Goal: Information Seeking & Learning: Find specific fact

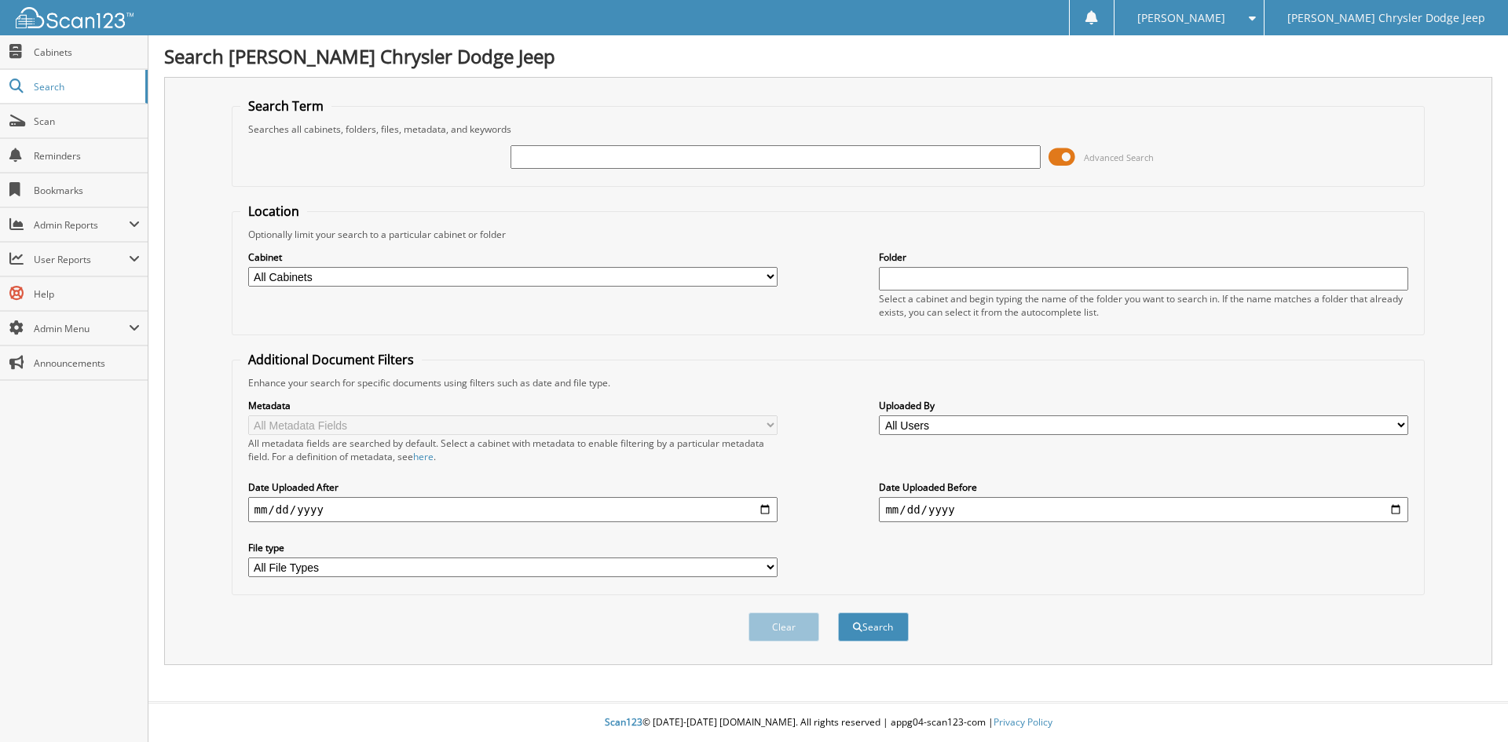
click at [781, 163] on input "text" at bounding box center [774, 157] width 529 height 24
type input "2"
type input "2522000"
click at [838, 613] on button "Search" at bounding box center [873, 627] width 71 height 29
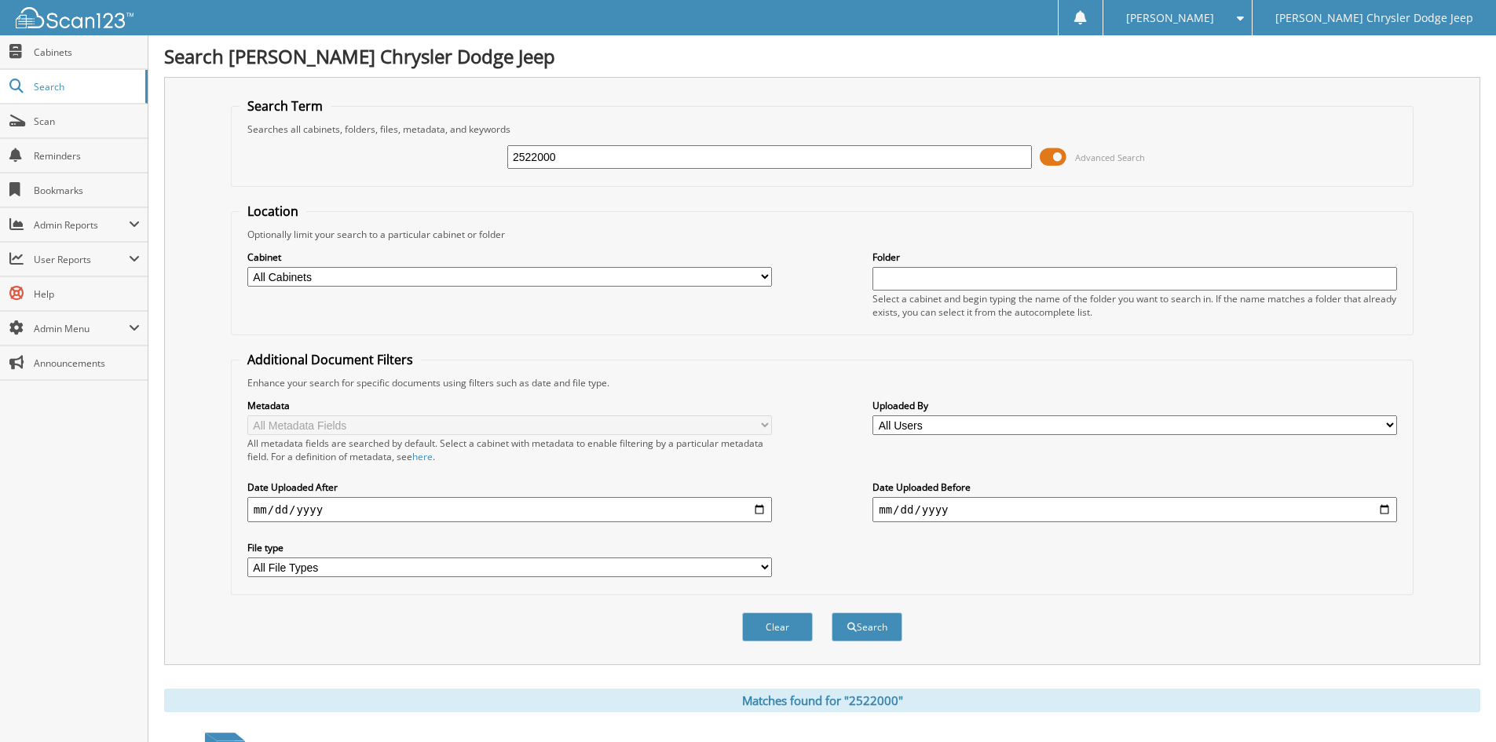
click at [778, 160] on input "2522000" at bounding box center [769, 157] width 525 height 24
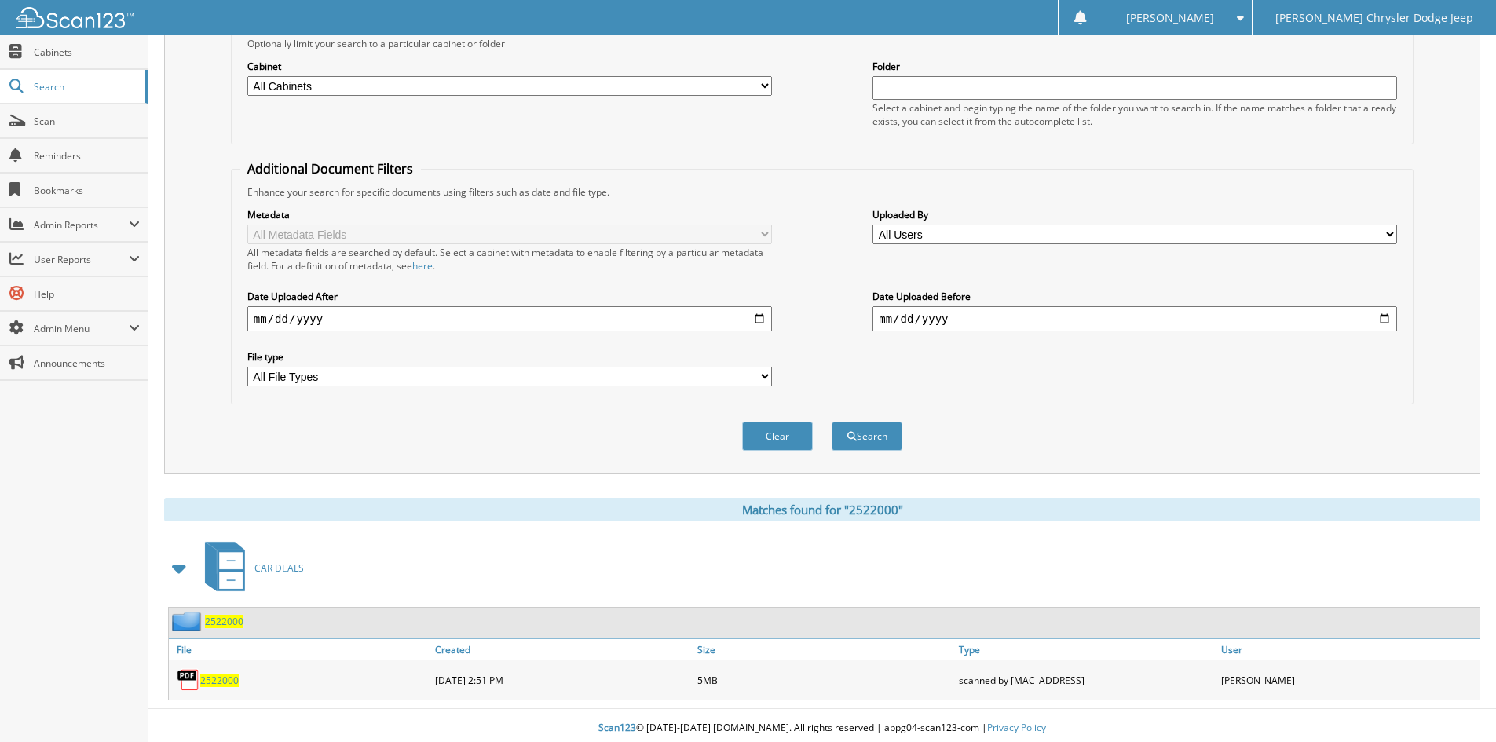
scroll to position [197, 0]
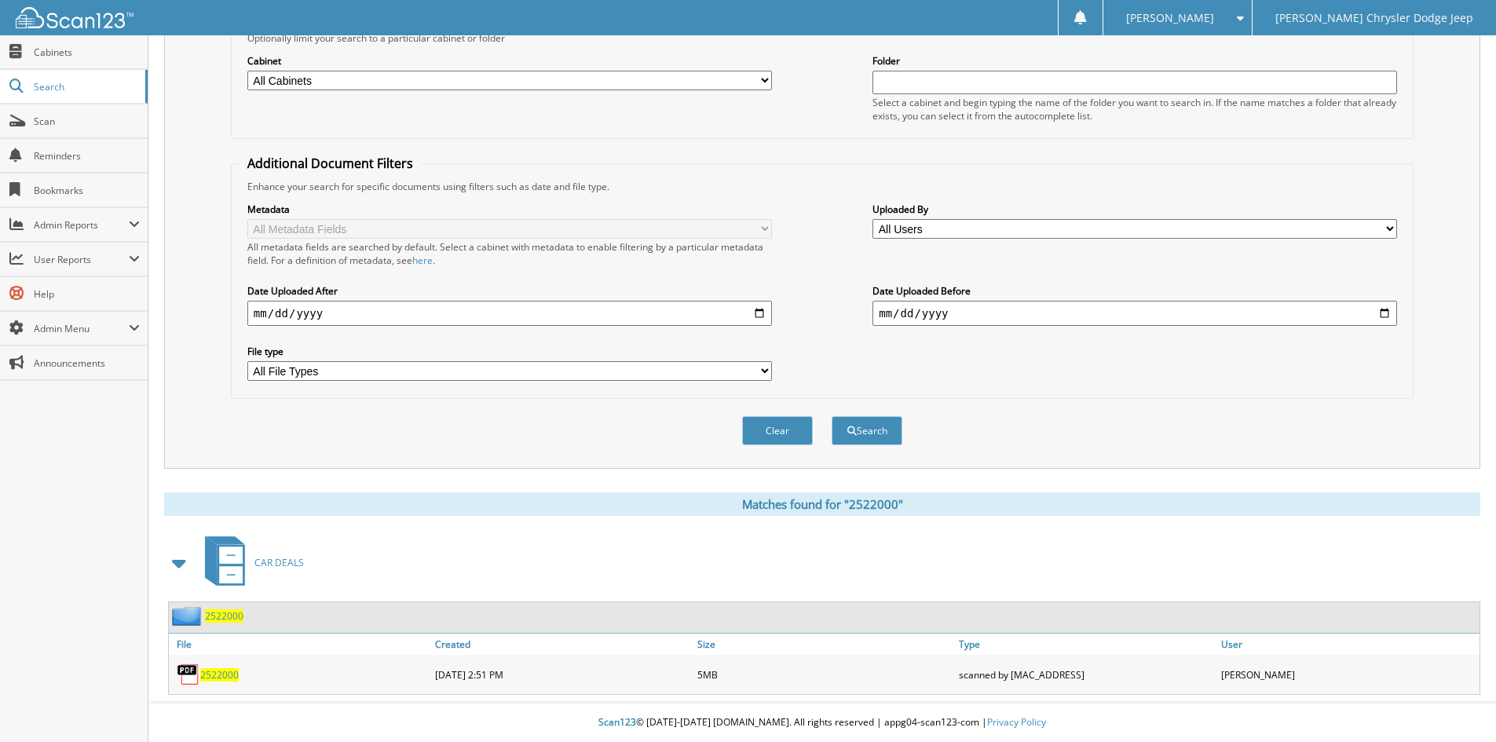
click at [211, 672] on span "2522000" at bounding box center [219, 674] width 38 height 13
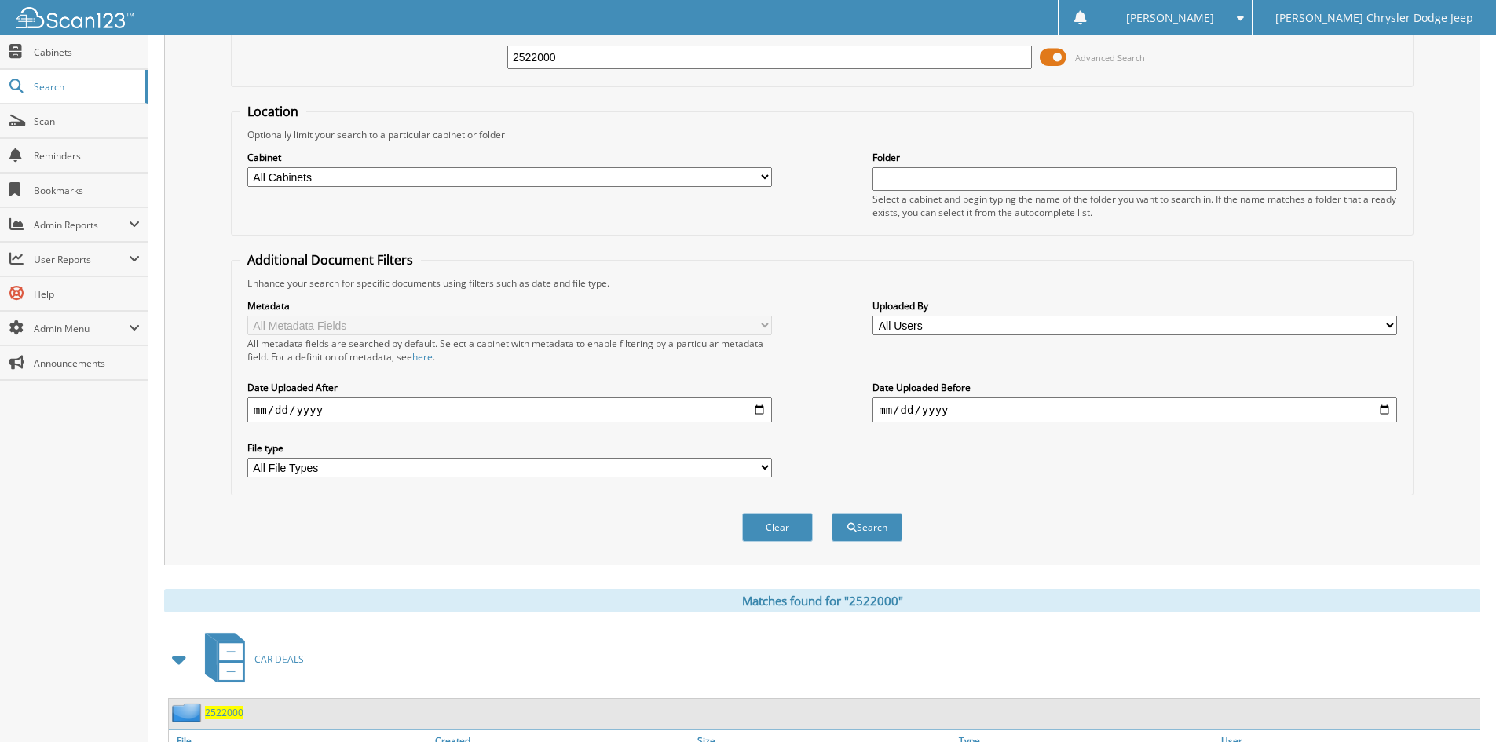
scroll to position [0, 0]
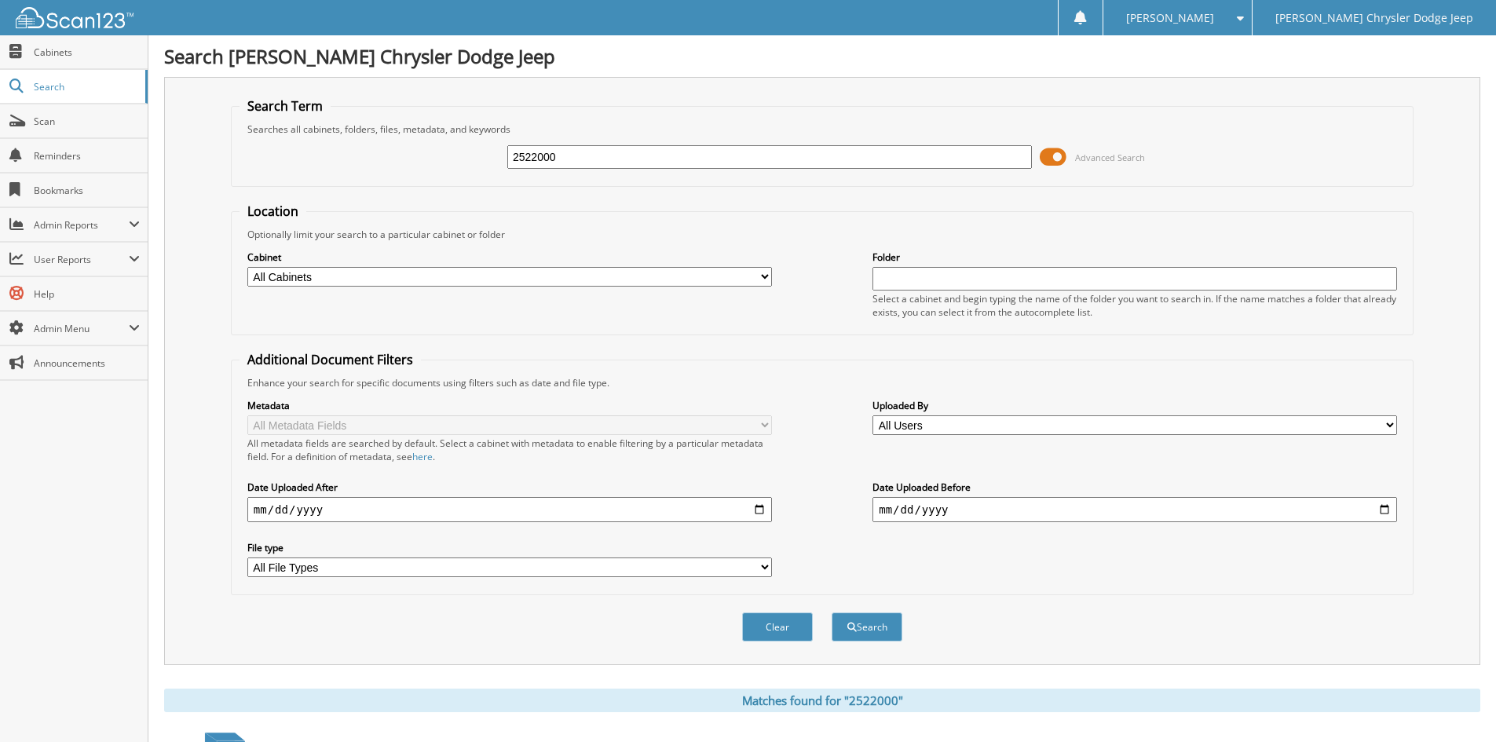
drag, startPoint x: 640, startPoint y: 144, endPoint x: 625, endPoint y: 154, distance: 17.6
click at [639, 144] on div "2522000" at bounding box center [769, 157] width 525 height 27
click at [623, 155] on input "2522000" at bounding box center [769, 157] width 525 height 24
click at [622, 155] on input "2522000" at bounding box center [769, 157] width 525 height 24
type input "2522335"
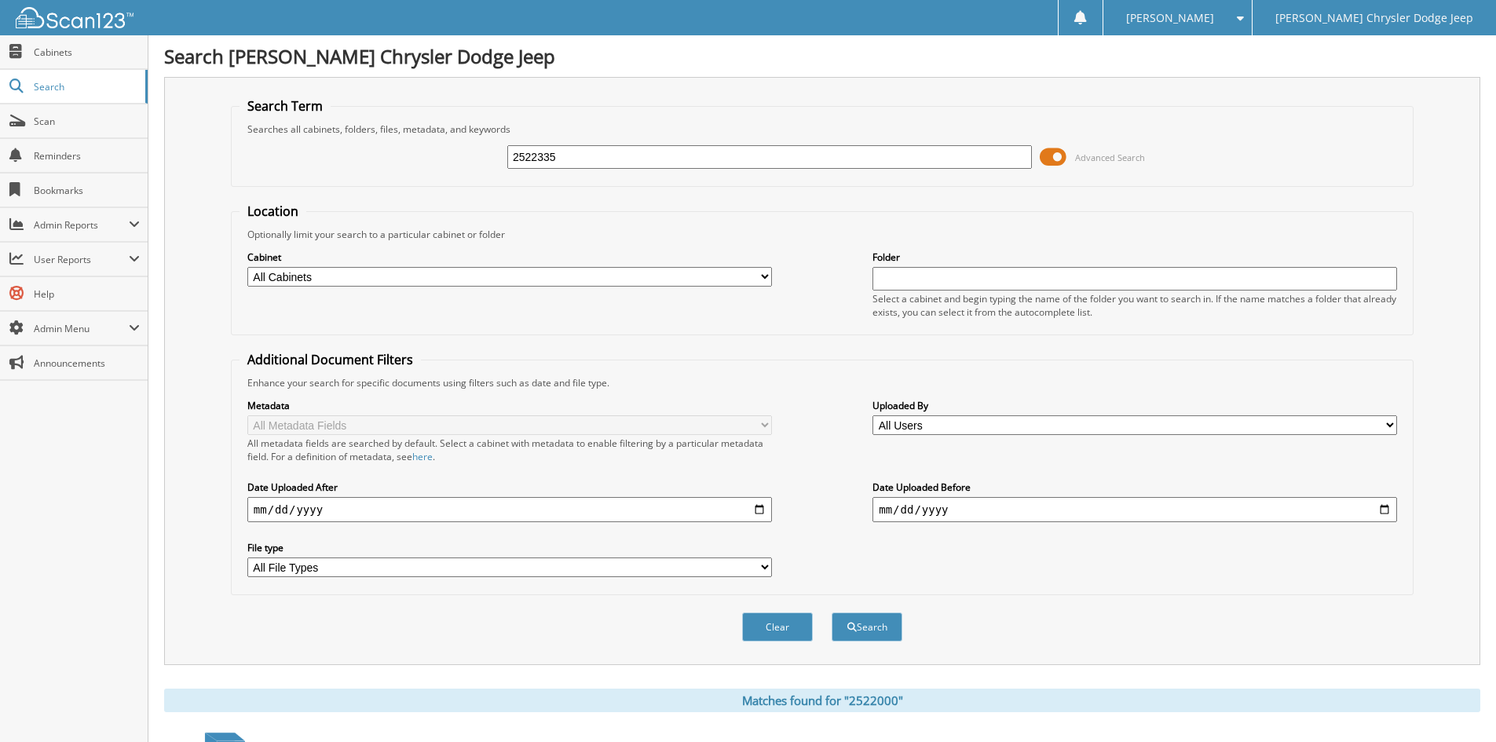
click at [832, 613] on button "Search" at bounding box center [867, 627] width 71 height 29
click at [569, 163] on input "2522335" at bounding box center [769, 157] width 525 height 24
type input "22335"
click at [832, 613] on button "Search" at bounding box center [867, 627] width 71 height 29
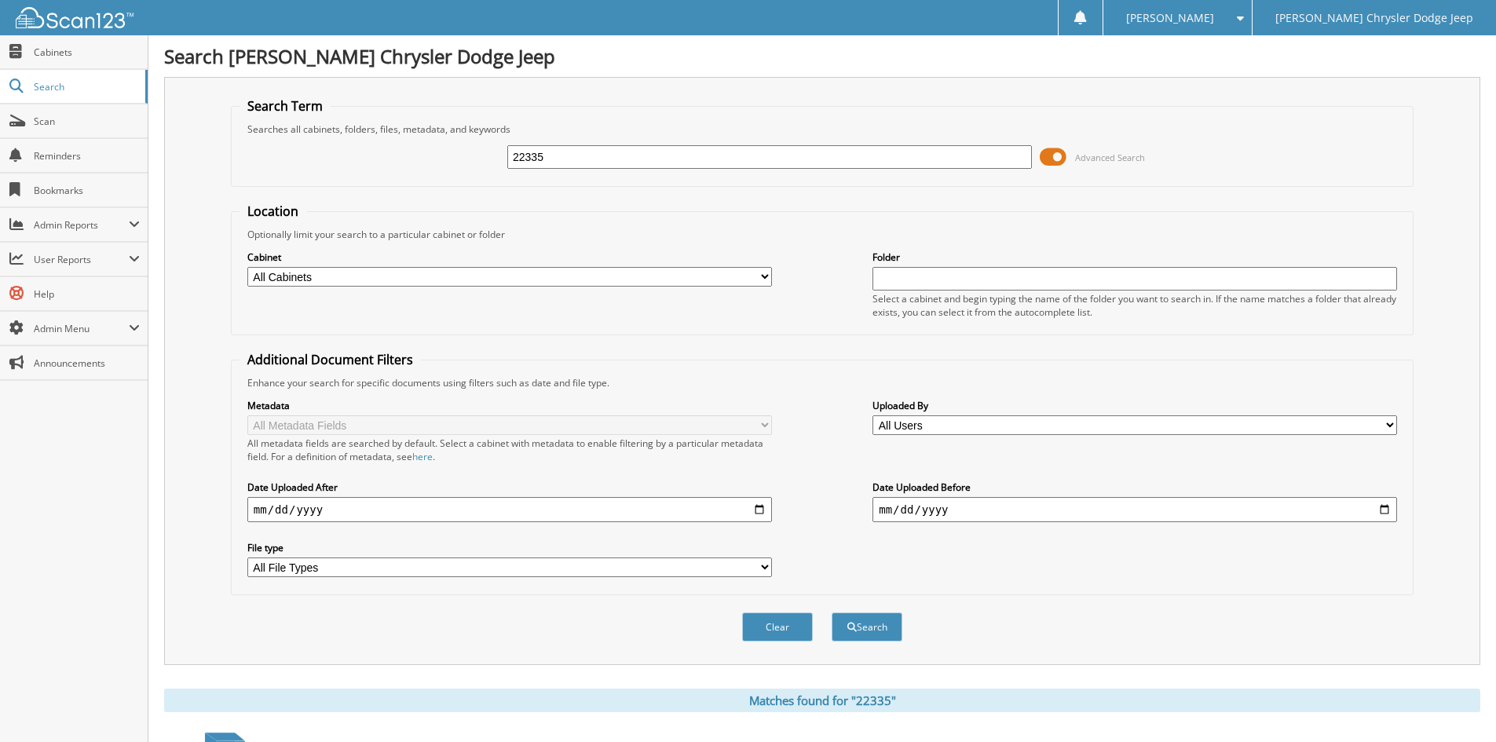
click at [564, 155] on input "22335" at bounding box center [769, 157] width 525 height 24
click at [542, 163] on input "text" at bounding box center [769, 157] width 525 height 24
type input "2522335"
click at [832, 613] on button "Search" at bounding box center [867, 627] width 71 height 29
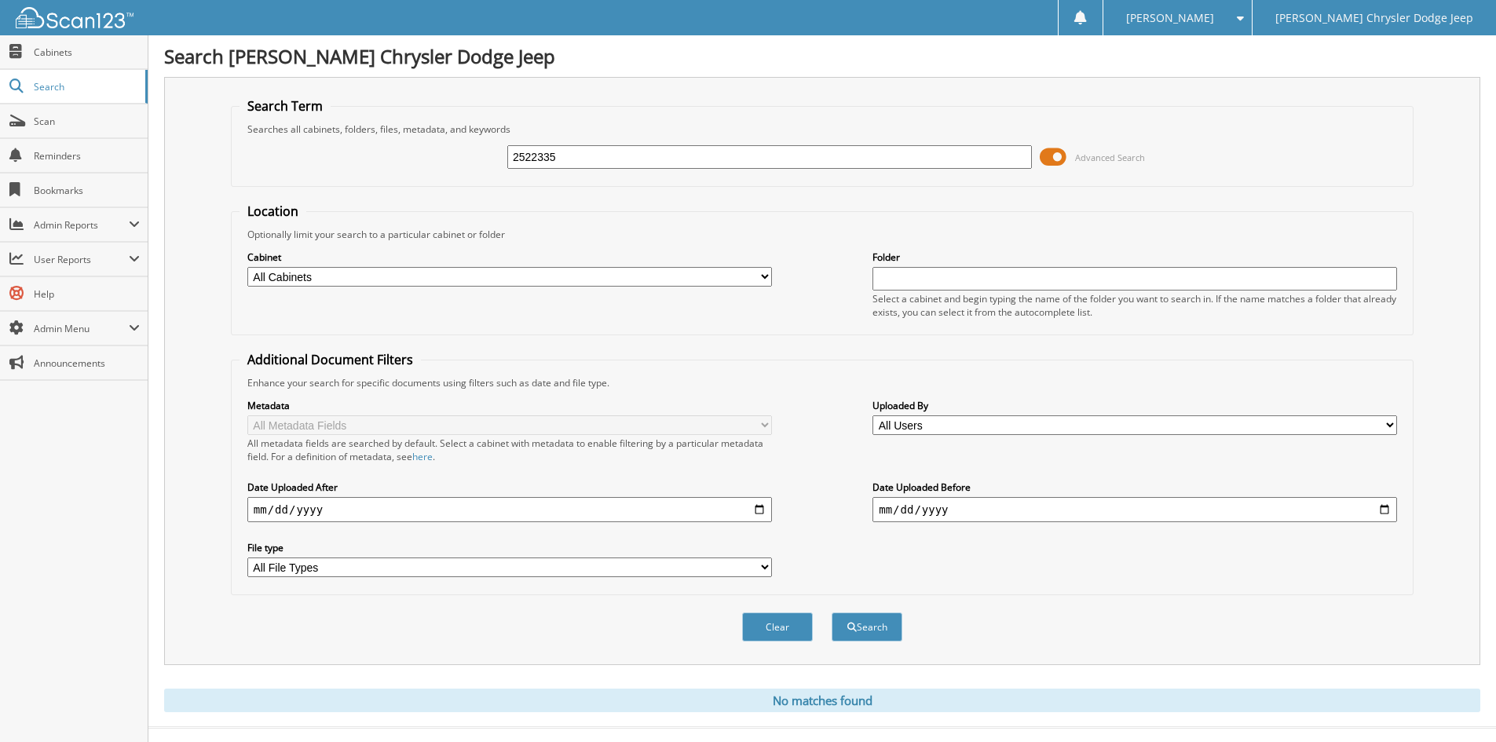
click at [584, 155] on input "2522335" at bounding box center [769, 157] width 525 height 24
click at [555, 159] on input "2522335" at bounding box center [769, 157] width 525 height 24
type input "2522347"
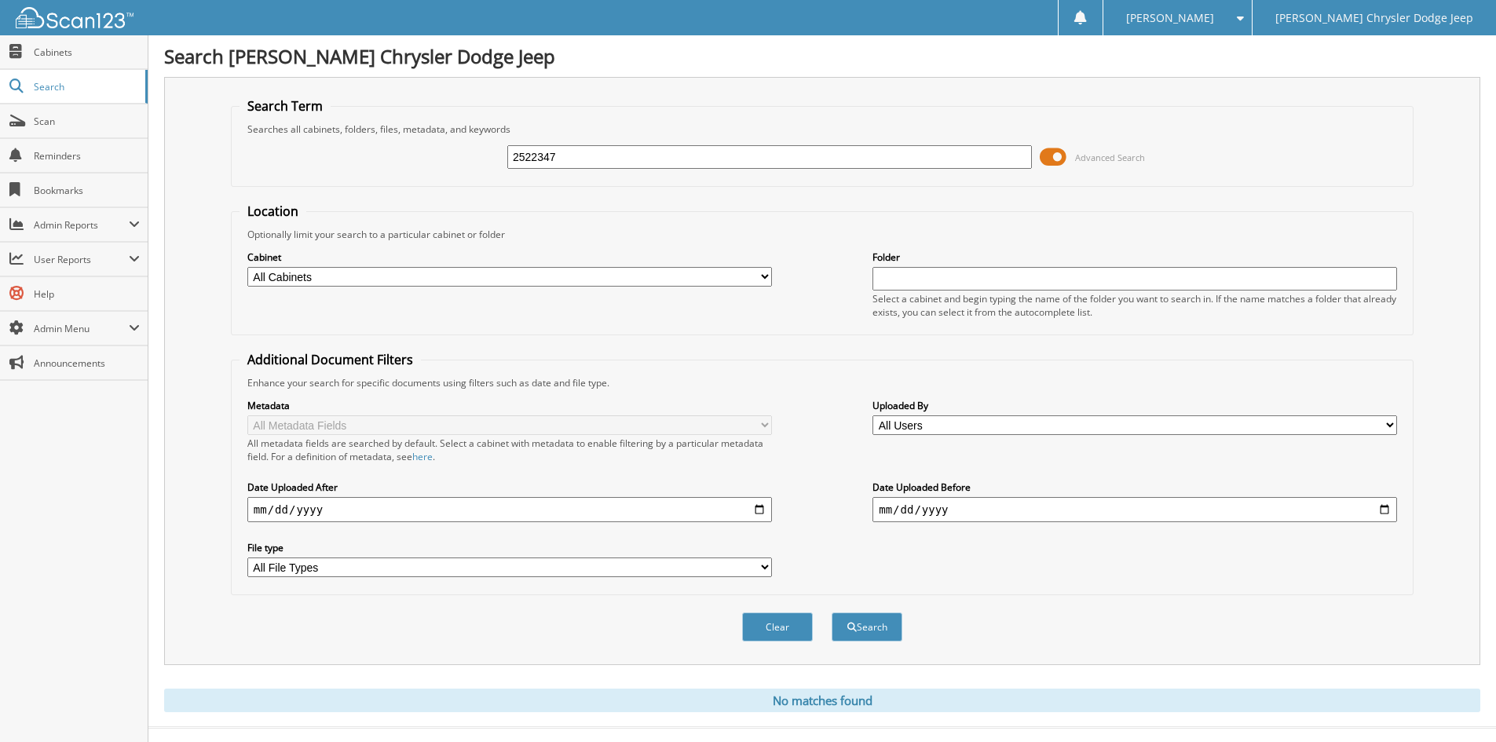
click at [832, 613] on button "Search" at bounding box center [867, 627] width 71 height 29
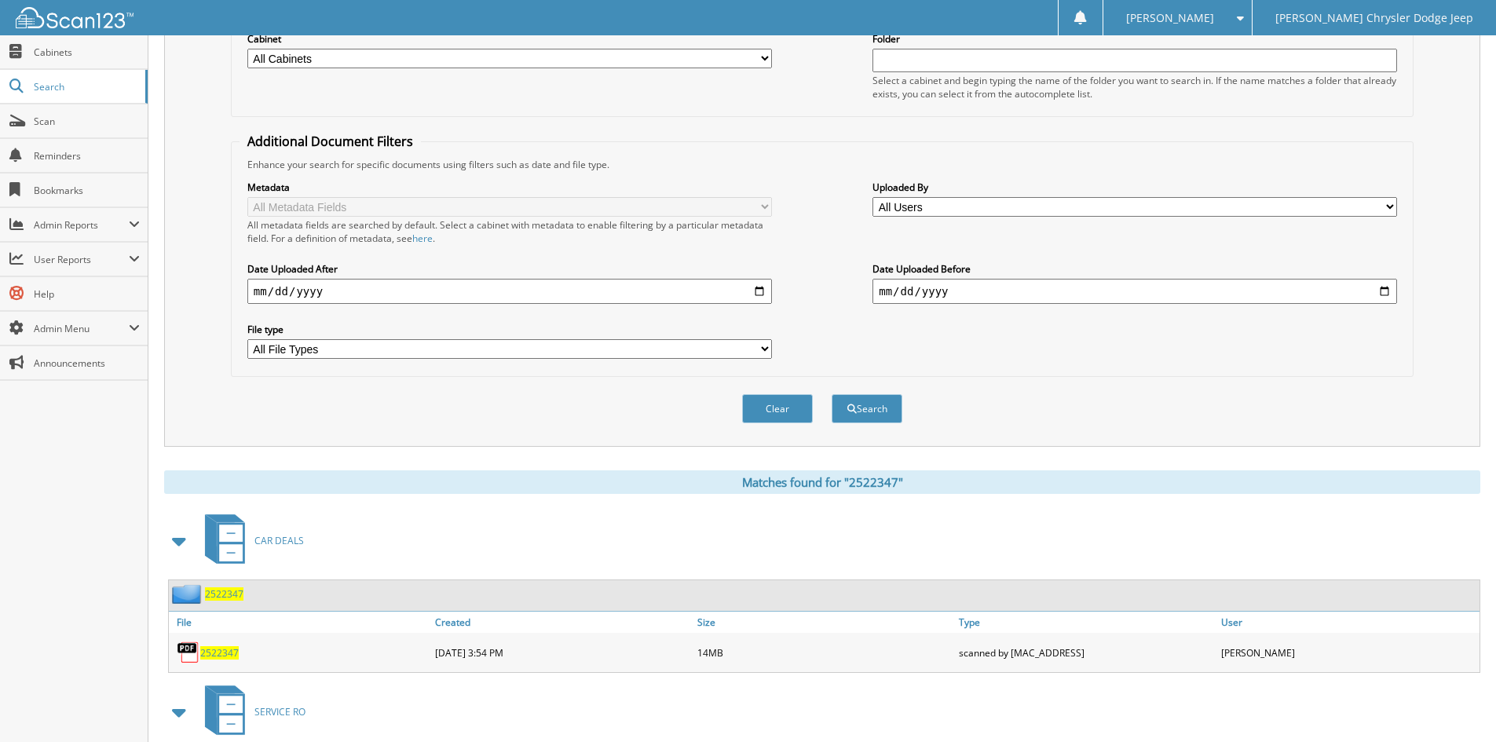
scroll to position [471, 0]
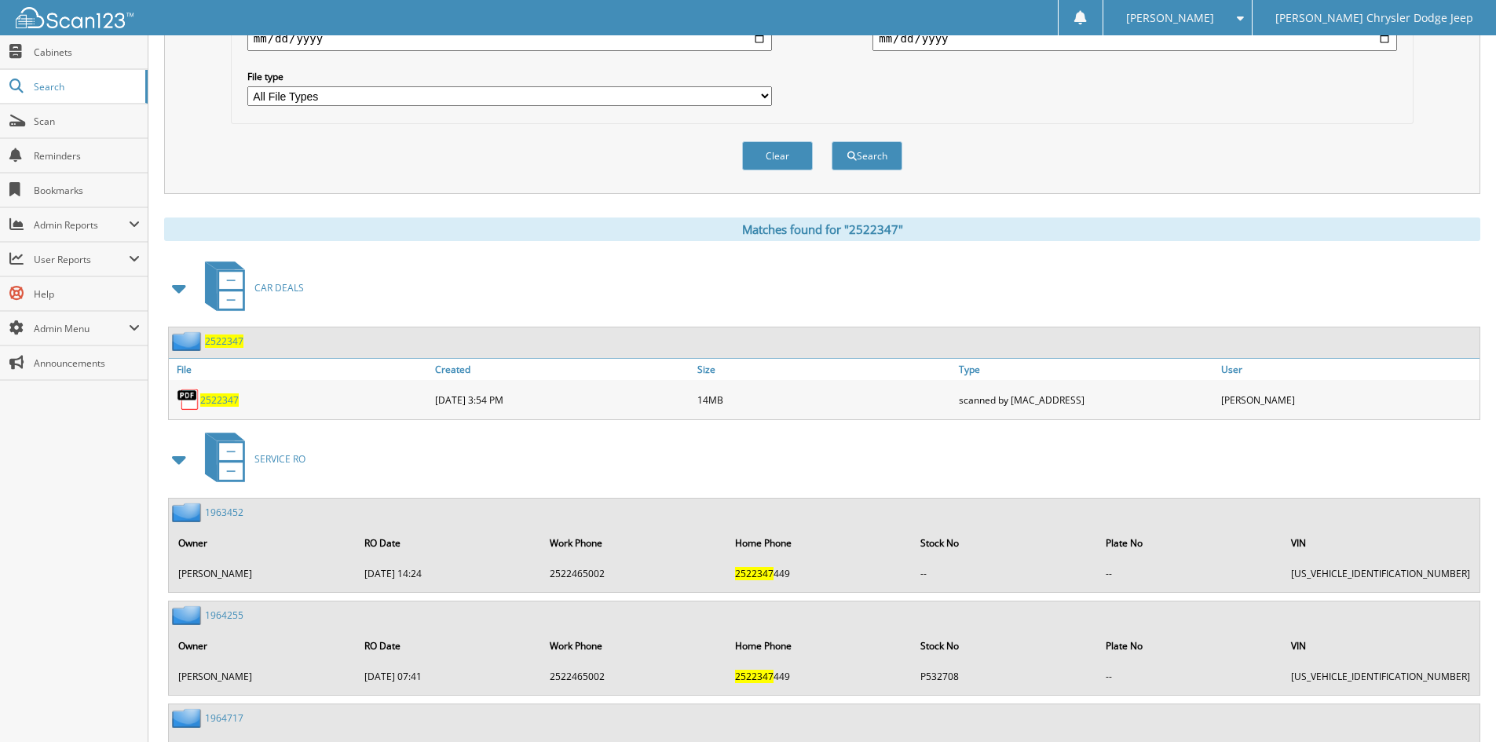
click at [224, 399] on span "2522347" at bounding box center [219, 399] width 38 height 13
